Goal: Task Accomplishment & Management: Use online tool/utility

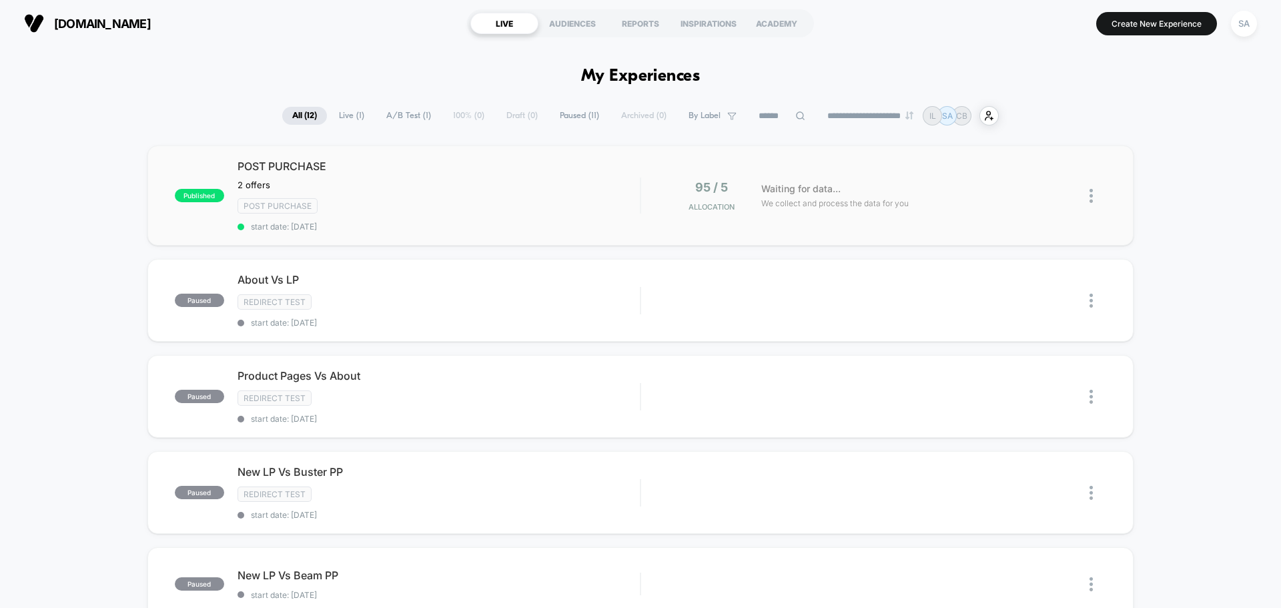
click at [751, 214] on div "published POST PURCHASE 2 offers﻿ Click to edit experience details 2 offers﻿ Po…" at bounding box center [640, 195] width 986 height 100
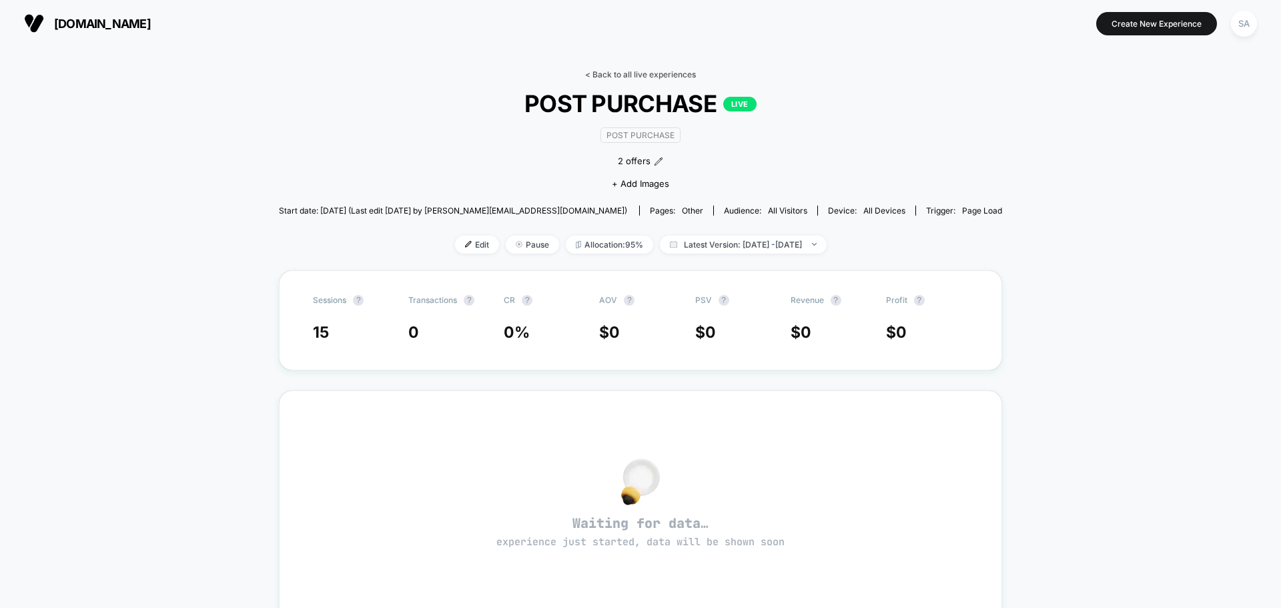
click at [612, 72] on link "< Back to all live experiences" at bounding box center [640, 74] width 111 height 10
